Goal: Task Accomplishment & Management: Complete application form

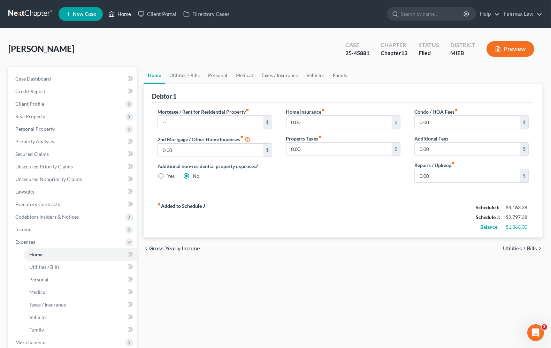
click at [124, 16] on link "Home" at bounding box center [120, 14] width 30 height 13
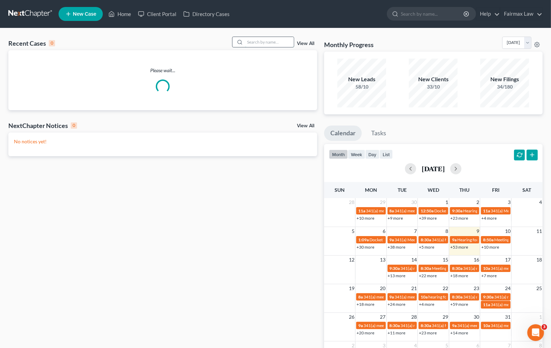
click at [277, 42] on input "search" at bounding box center [269, 42] width 49 height 10
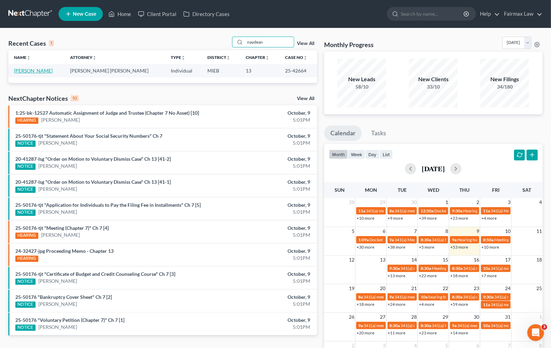
type input "naydean"
click at [33, 70] on link "[PERSON_NAME]" at bounding box center [33, 71] width 39 height 6
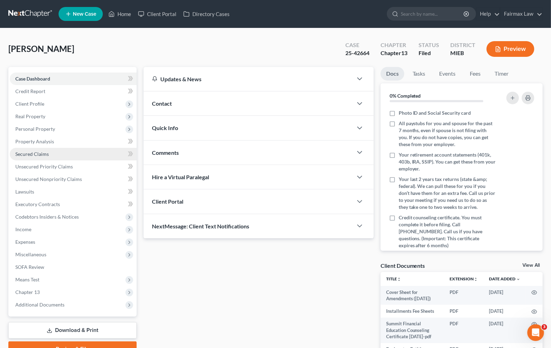
click at [39, 157] on link "Secured Claims" at bounding box center [73, 154] width 127 height 13
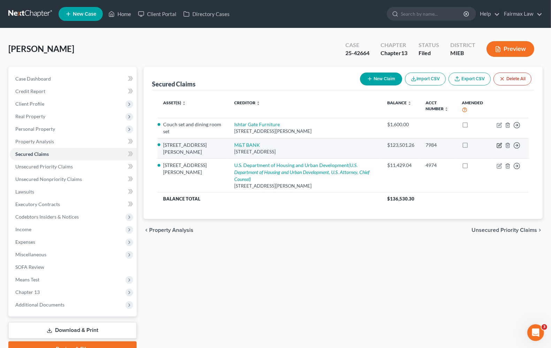
click at [499, 145] on icon "button" at bounding box center [500, 146] width 6 height 6
select select "35"
select select "4"
select select "2"
select select "0"
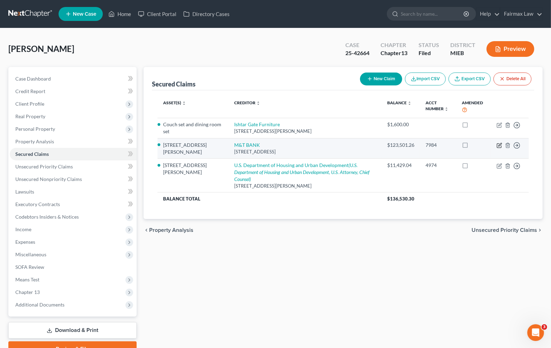
select select "0"
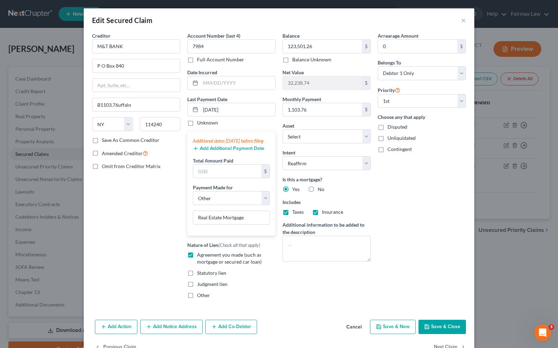
click at [439, 334] on button "Save & Close" at bounding box center [442, 327] width 47 height 15
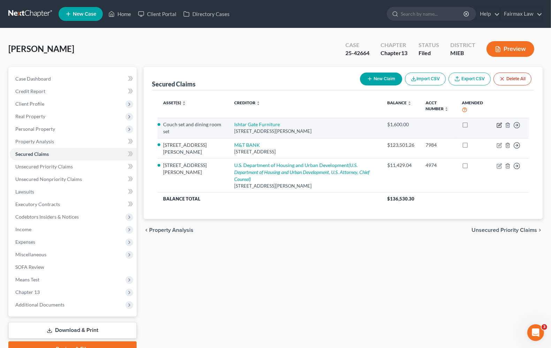
click at [499, 127] on icon "button" at bounding box center [499, 125] width 4 height 4
select select "23"
select select "2"
select select "0"
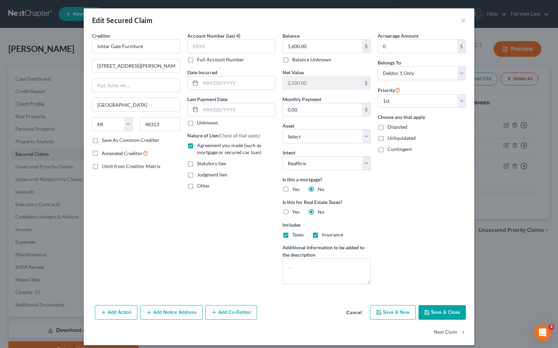
click at [450, 316] on button "Save & Close" at bounding box center [442, 312] width 47 height 15
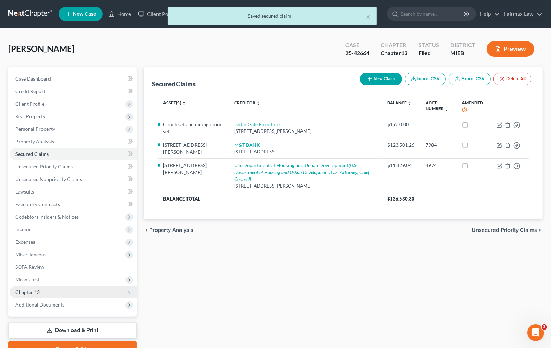
click at [32, 289] on span "Chapter 13" at bounding box center [27, 292] width 24 height 6
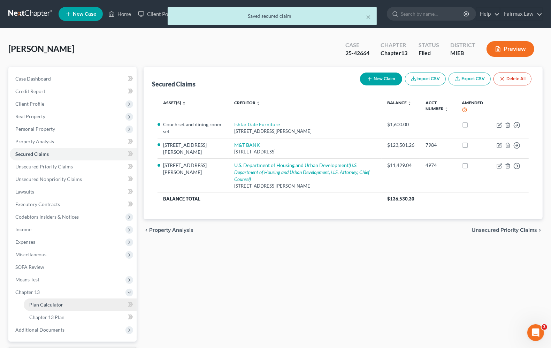
click at [47, 307] on link "Plan Calculator" at bounding box center [80, 305] width 113 height 13
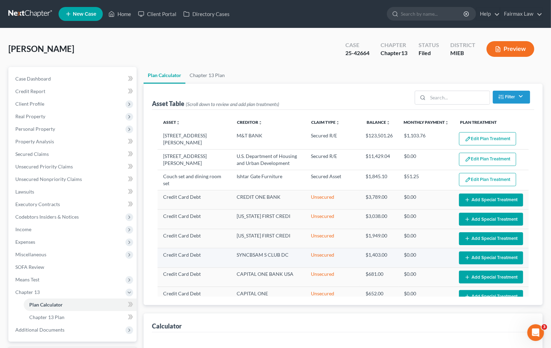
select select "35"
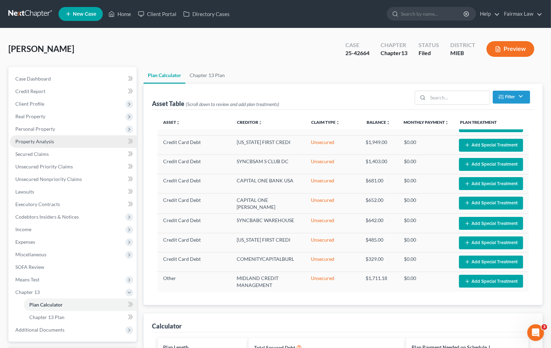
click at [43, 140] on span "Property Analysis" at bounding box center [34, 141] width 39 height 6
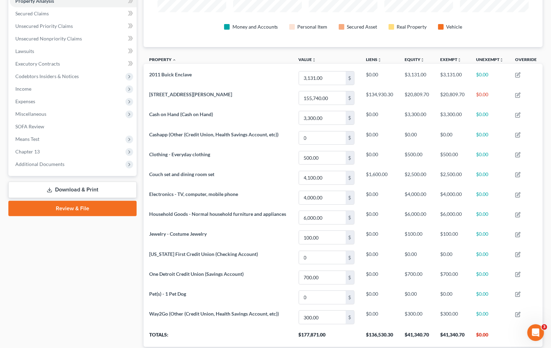
scroll to position [103, 0]
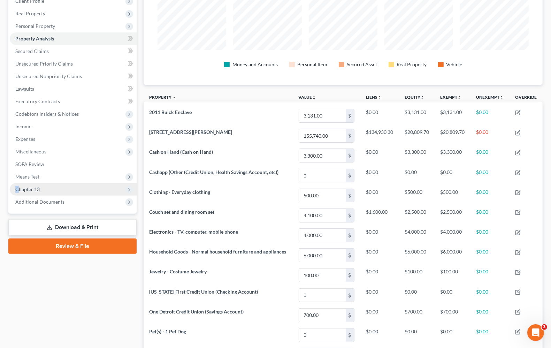
click at [17, 192] on span "Chapter 13" at bounding box center [73, 189] width 127 height 13
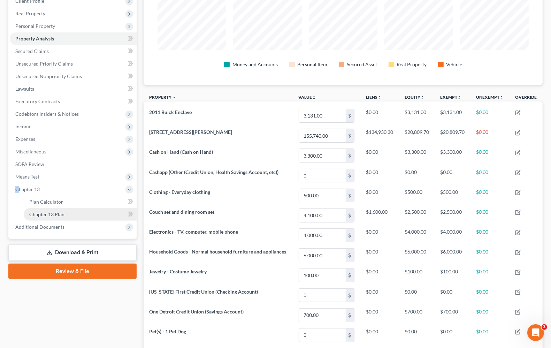
click at [58, 211] on span "Chapter 13 Plan" at bounding box center [46, 214] width 35 height 6
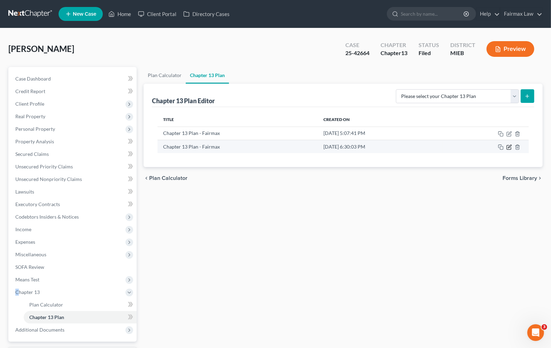
click at [511, 148] on icon "button" at bounding box center [509, 147] width 4 height 4
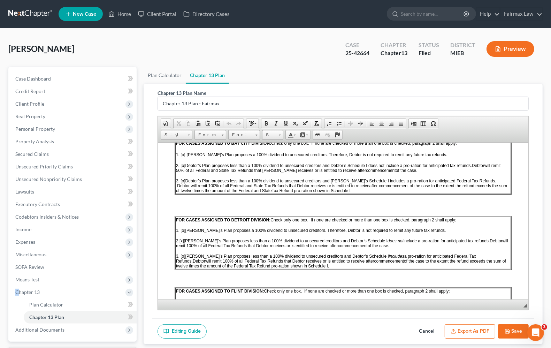
scroll to position [436, 0]
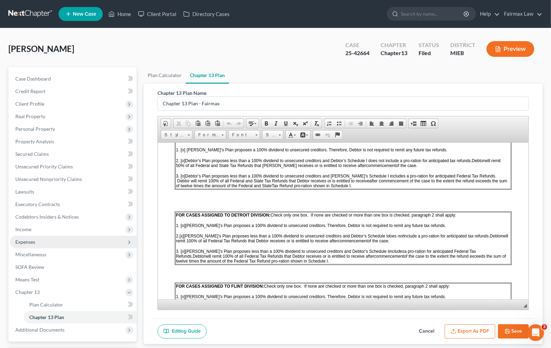
click at [37, 236] on span "Expenses" at bounding box center [73, 242] width 127 height 13
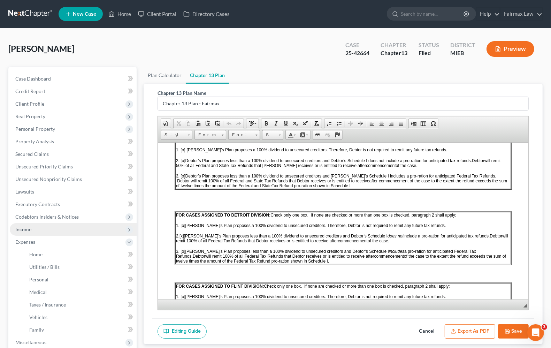
click at [34, 226] on span "Income" at bounding box center [73, 229] width 127 height 13
click at [24, 228] on span "Income" at bounding box center [23, 229] width 16 height 6
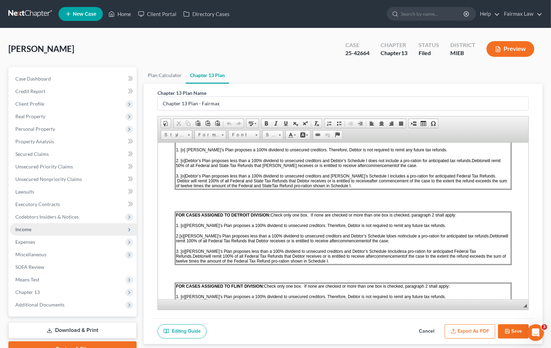
click at [28, 230] on span "Income" at bounding box center [23, 229] width 16 height 6
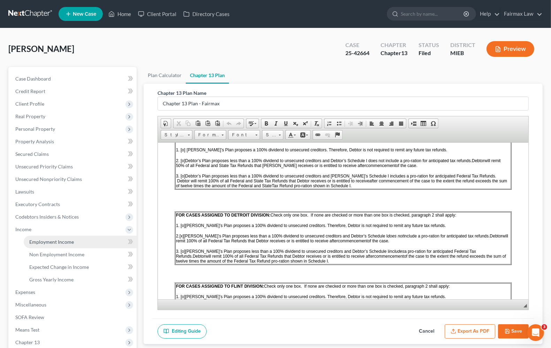
click at [34, 241] on span "Employment Income" at bounding box center [51, 242] width 45 height 6
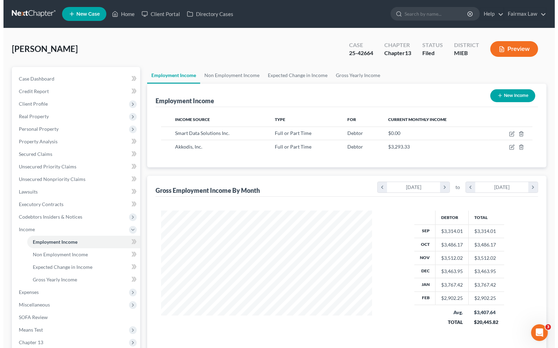
scroll to position [126, 224]
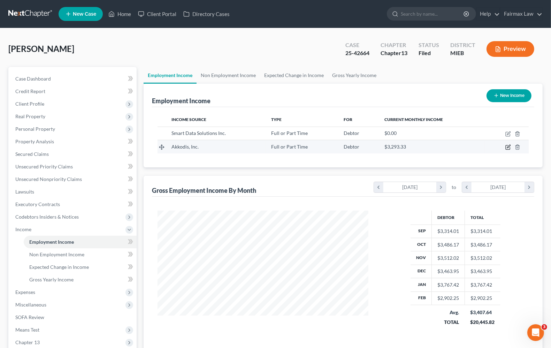
click at [506, 146] on icon "button" at bounding box center [509, 147] width 6 height 6
select select "0"
select select "9"
select select "3"
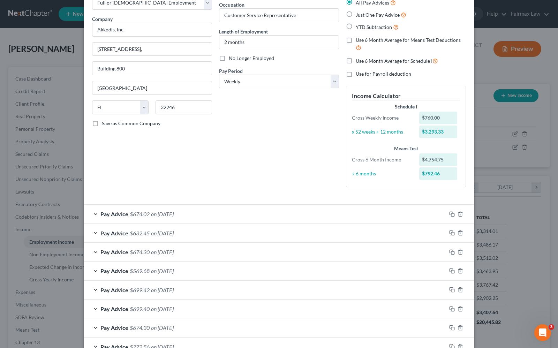
scroll to position [91, 0]
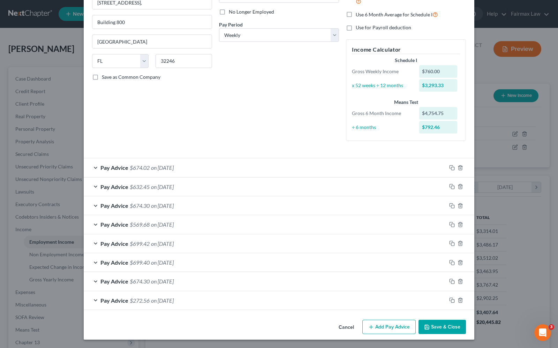
click at [390, 328] on button "Add Pay Advice" at bounding box center [388, 327] width 53 height 15
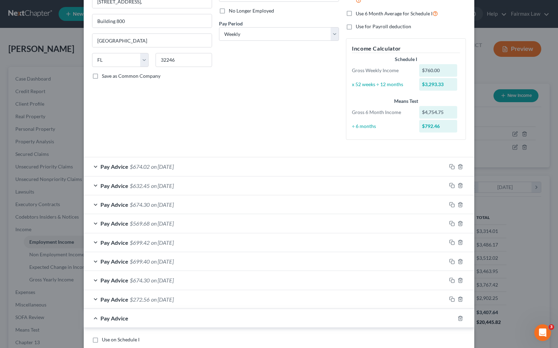
scroll to position [265, 0]
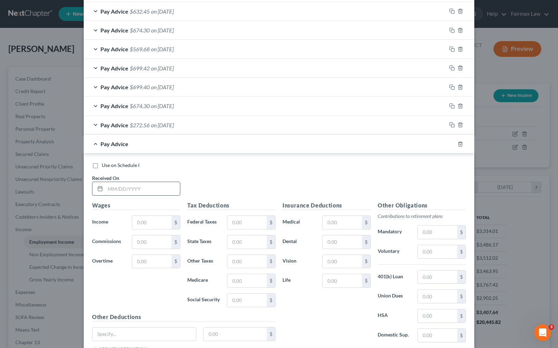
click at [119, 183] on input "text" at bounding box center [142, 188] width 75 height 13
type input "[DATE]"
type input "794.27"
click at [233, 240] on input "text" at bounding box center [246, 241] width 39 height 13
type input "28.77"
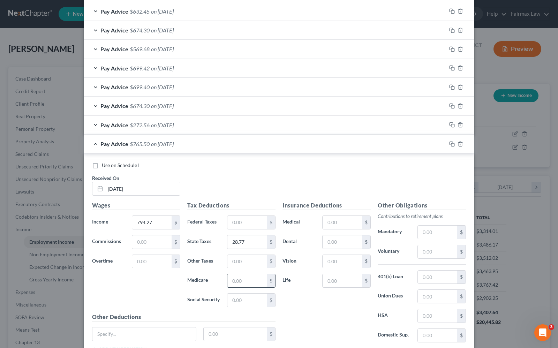
click at [248, 283] on input "text" at bounding box center [246, 280] width 39 height 13
type input "11.44"
click at [240, 301] on input "text" at bounding box center [246, 300] width 39 height 13
type input "48.89"
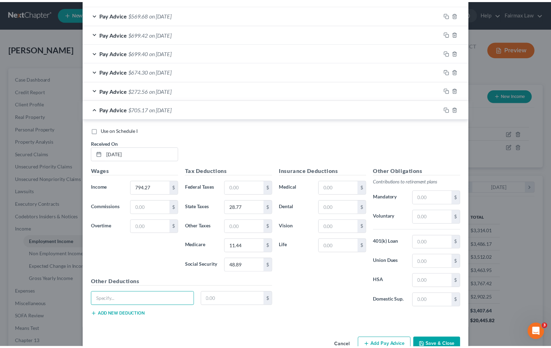
scroll to position [321, 0]
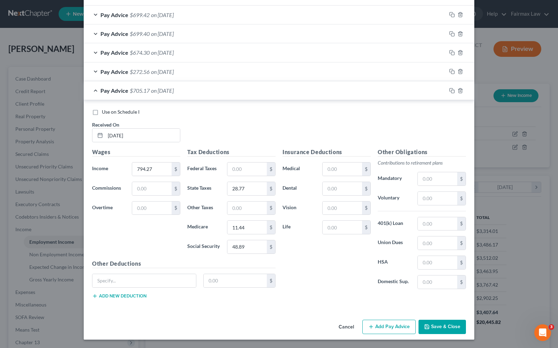
click at [440, 330] on button "Save & Close" at bounding box center [442, 327] width 47 height 15
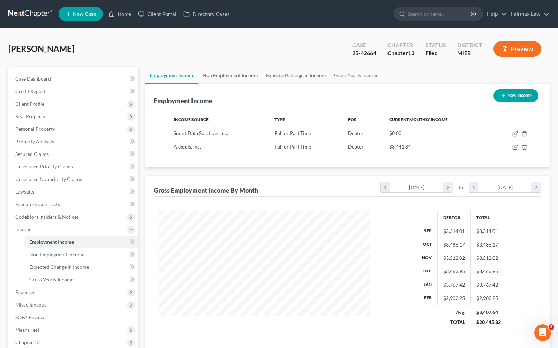
scroll to position [348650, 348550]
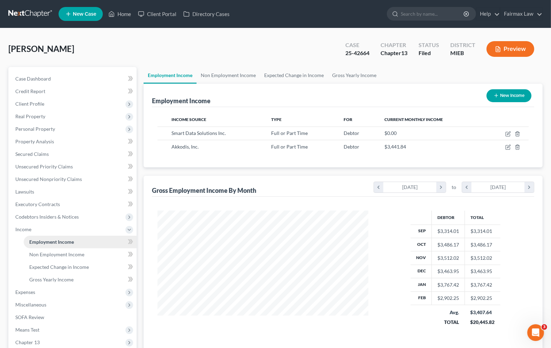
click at [48, 243] on span "Employment Income" at bounding box center [51, 242] width 45 height 6
click at [510, 147] on icon "button" at bounding box center [509, 147] width 6 height 6
select select "0"
select select "9"
select select "3"
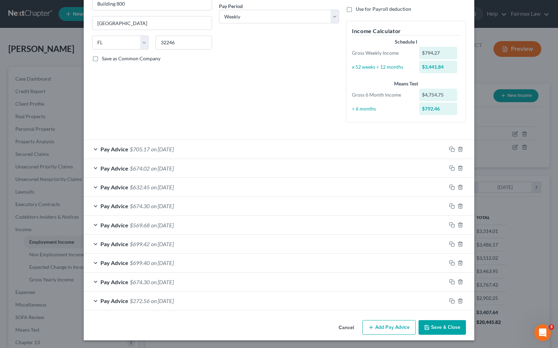
scroll to position [110, 0]
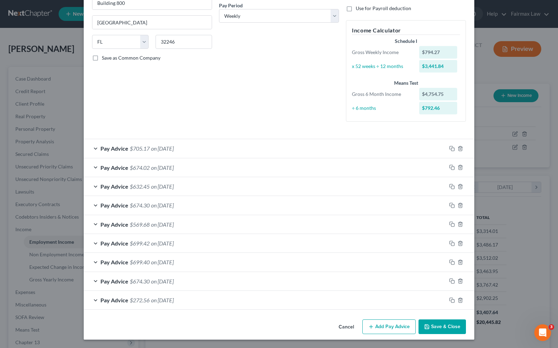
click at [389, 328] on button "Add Pay Advice" at bounding box center [388, 326] width 53 height 15
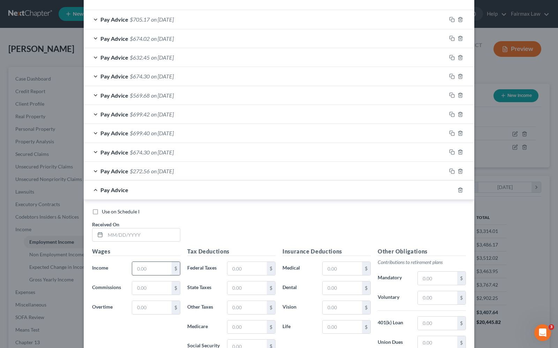
scroll to position [241, 0]
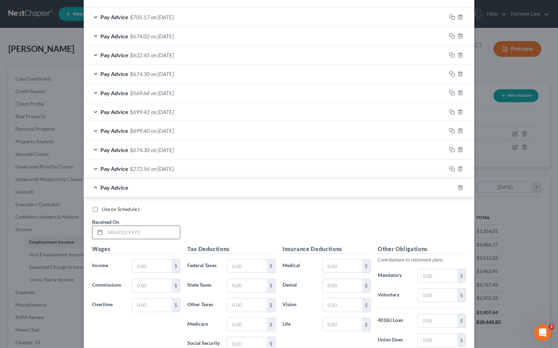
click at [117, 233] on input "text" at bounding box center [142, 232] width 75 height 13
type input "[DATE]"
type input "817.00"
click at [234, 267] on input "text" at bounding box center [246, 265] width 39 height 13
type input "1.12"
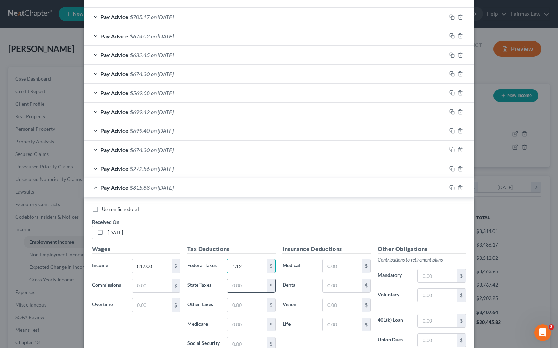
click at [239, 286] on input "text" at bounding box center [246, 285] width 39 height 13
type input "29.98"
click at [241, 327] on input "text" at bounding box center [246, 324] width 39 height 13
type input "11.84"
click at [240, 346] on input "text" at bounding box center [246, 343] width 39 height 13
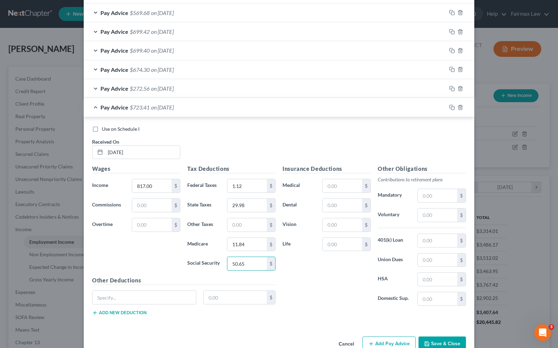
scroll to position [340, 0]
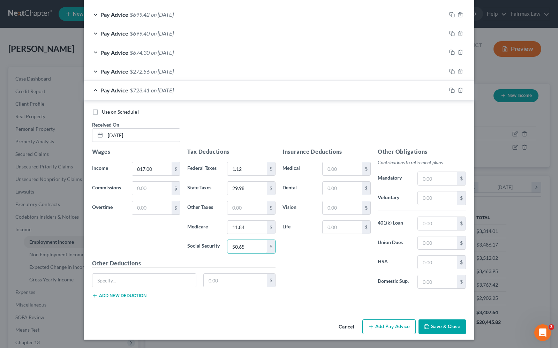
type input "50.65"
click at [394, 327] on button "Add Pay Advice" at bounding box center [388, 326] width 53 height 15
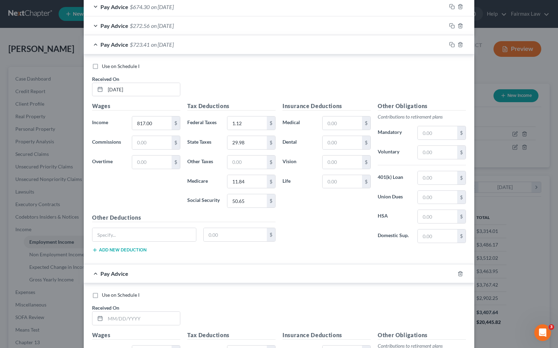
scroll to position [471, 0]
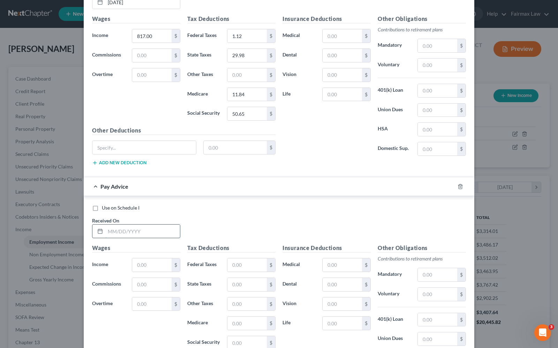
click at [118, 234] on input "text" at bounding box center [142, 231] width 75 height 13
type input "[DATE]"
type input "760.00"
click at [237, 287] on input "text" at bounding box center [246, 284] width 39 height 13
type input "27.56"
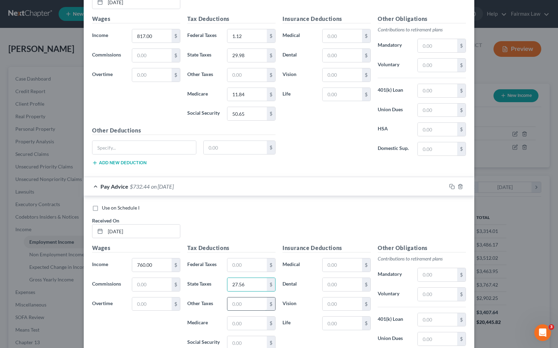
click at [236, 305] on input "text" at bounding box center [246, 304] width 39 height 13
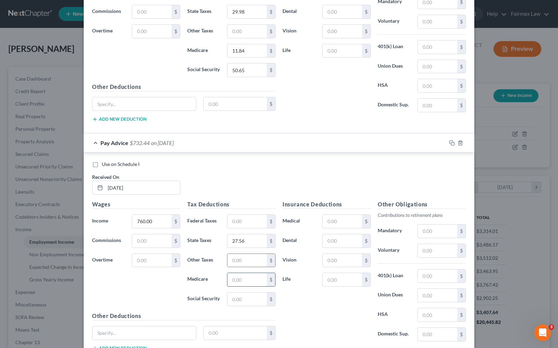
click at [230, 281] on input "text" at bounding box center [246, 279] width 39 height 13
type input "11.02"
click at [241, 302] on input "text" at bounding box center [246, 299] width 39 height 13
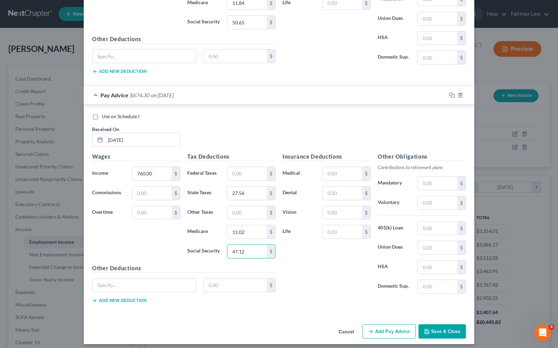
scroll to position [571, 0]
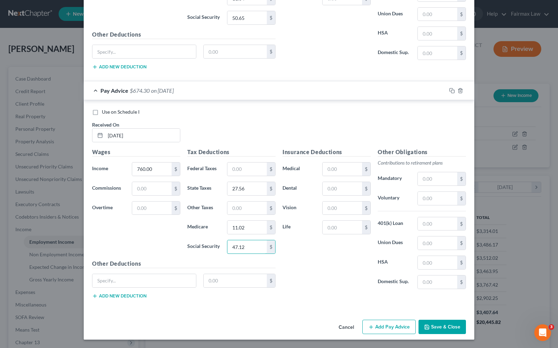
type input "47.12"
click at [386, 330] on button "Add Pay Advice" at bounding box center [388, 327] width 53 height 15
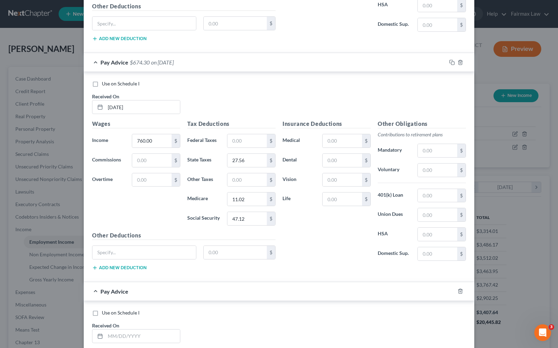
scroll to position [745, 0]
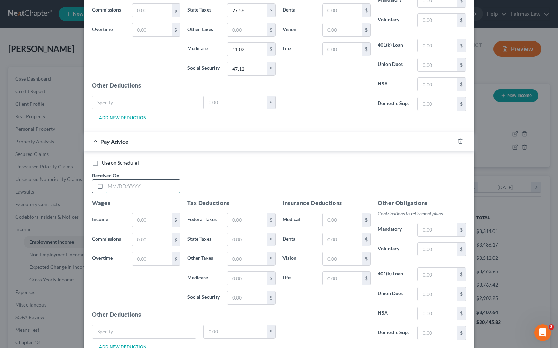
click at [137, 190] on input "text" at bounding box center [142, 186] width 75 height 13
type input "[DATE]"
click at [138, 224] on input "text" at bounding box center [151, 219] width 39 height 13
type input "760.00"
click at [240, 304] on input "text" at bounding box center [246, 297] width 39 height 13
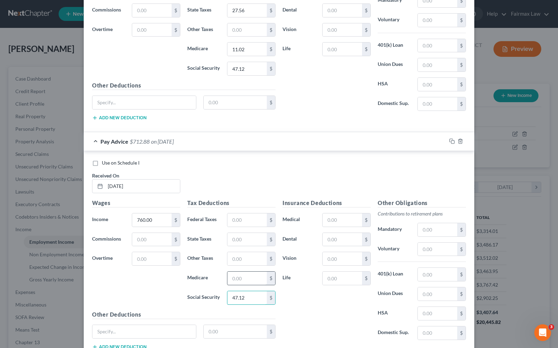
type input "47.12"
click at [244, 283] on input "text" at bounding box center [246, 278] width 39 height 13
type input "11.02"
click at [250, 241] on input "text" at bounding box center [246, 239] width 39 height 13
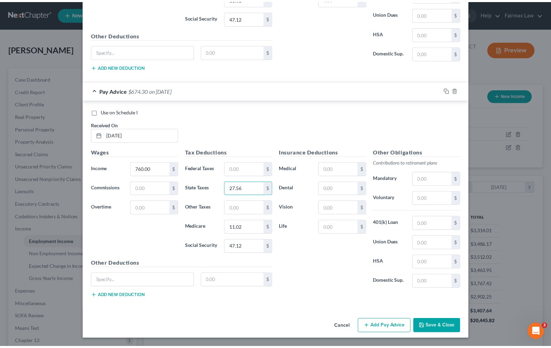
scroll to position [801, 0]
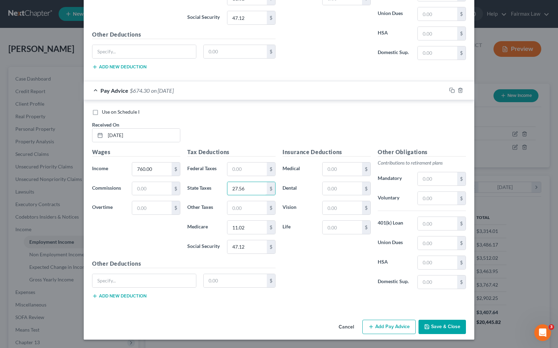
type input "27.56"
click at [450, 325] on button "Save & Close" at bounding box center [442, 327] width 47 height 15
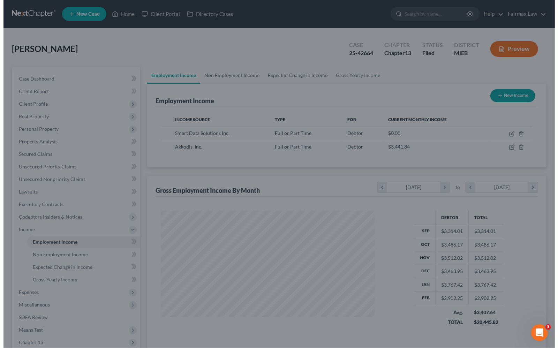
scroll to position [348650, 348550]
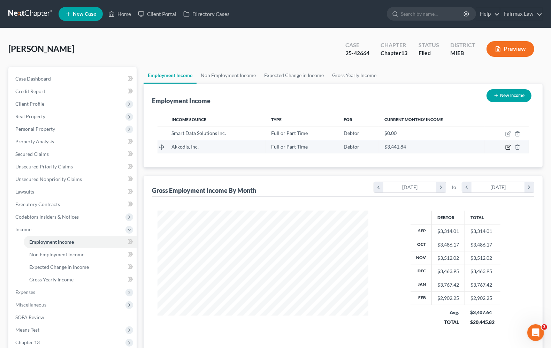
click at [509, 148] on icon "button" at bounding box center [508, 146] width 3 height 3
select select "0"
select select "9"
select select "3"
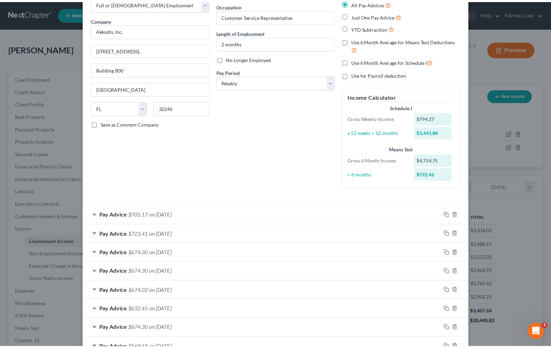
scroll to position [0, 0]
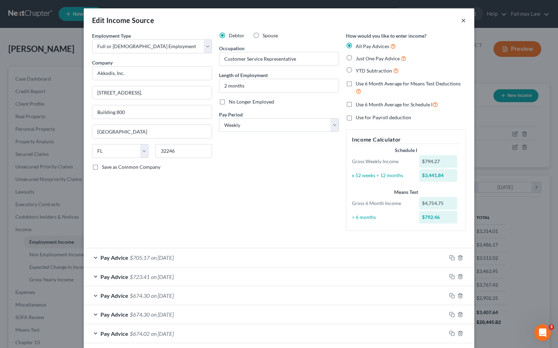
click at [461, 20] on button "×" at bounding box center [463, 20] width 5 height 8
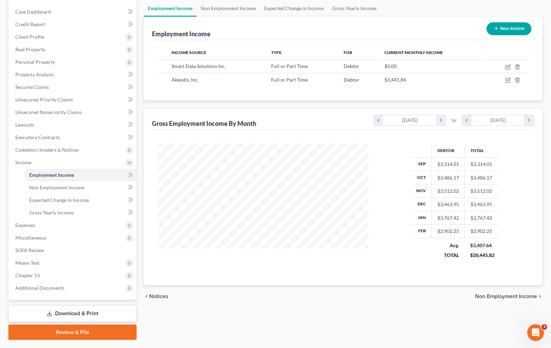
scroll to position [84, 0]
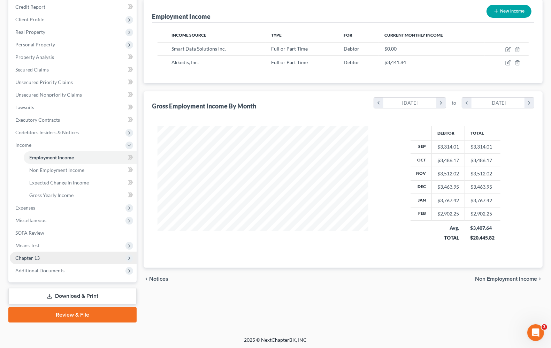
click at [20, 258] on span "Chapter 13" at bounding box center [27, 258] width 24 height 6
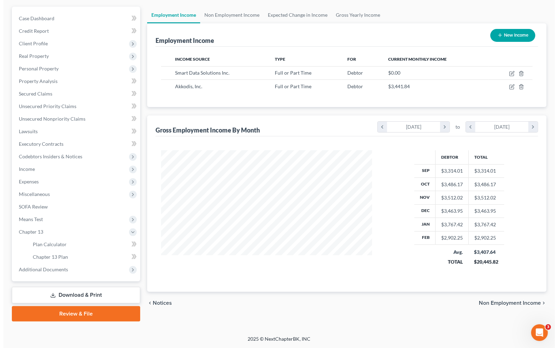
scroll to position [60, 0]
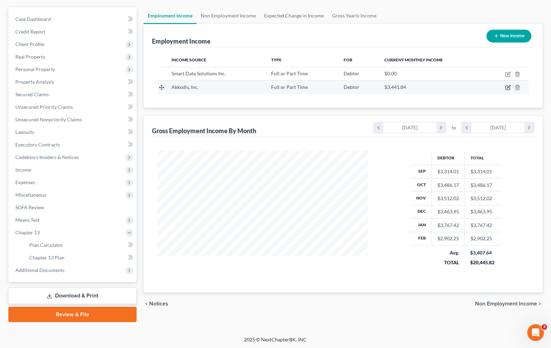
click at [508, 89] on icon "button" at bounding box center [509, 88] width 6 height 6
select select "0"
select select "9"
select select "3"
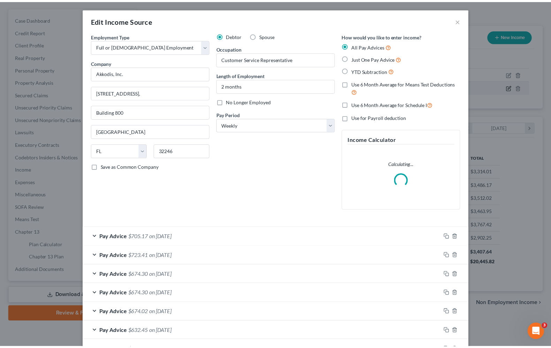
scroll to position [126, 227]
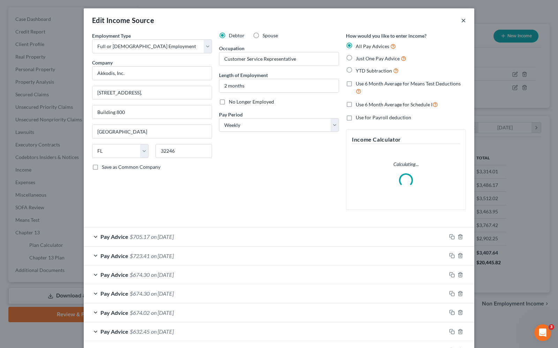
click at [461, 20] on button "×" at bounding box center [463, 20] width 5 height 8
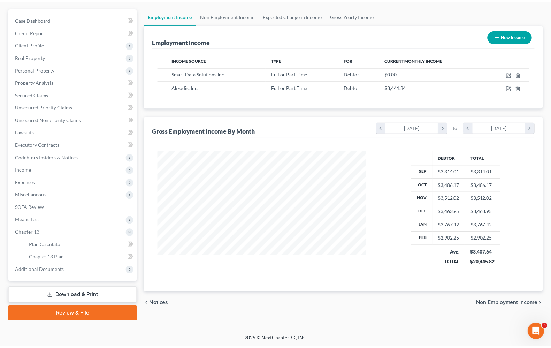
scroll to position [348650, 348550]
